Goal: Find specific page/section

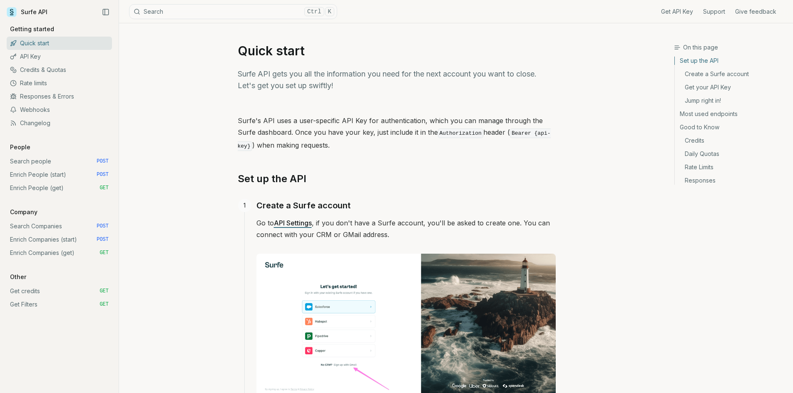
click at [39, 161] on link "Search people POST" at bounding box center [59, 161] width 105 height 13
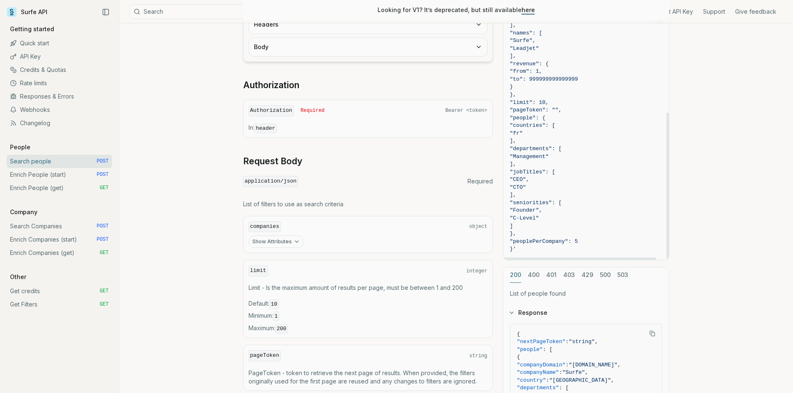
scroll to position [166, 0]
click at [35, 42] on link "Quick start" at bounding box center [59, 43] width 105 height 13
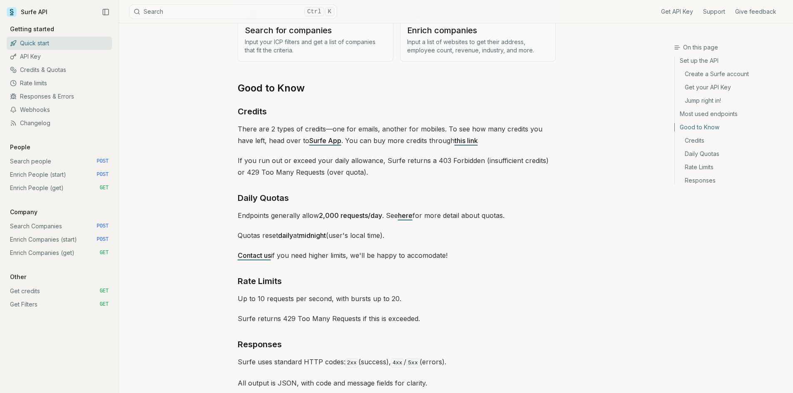
scroll to position [1178, 0]
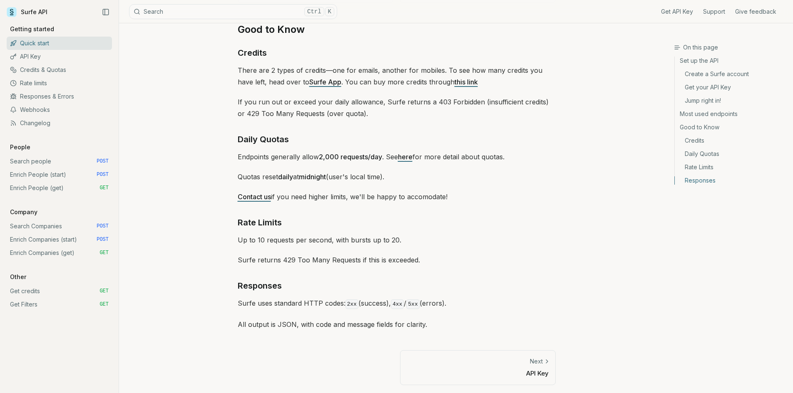
click at [15, 10] on icon at bounding box center [12, 12] width 10 height 10
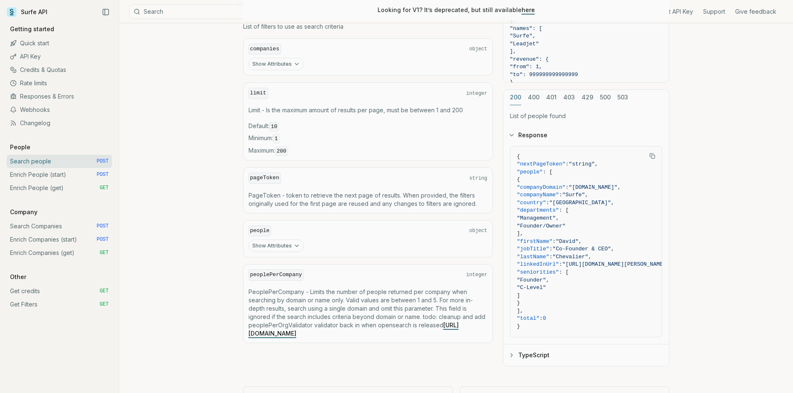
scroll to position [382, 0]
